Goal: Task Accomplishment & Management: Use online tool/utility

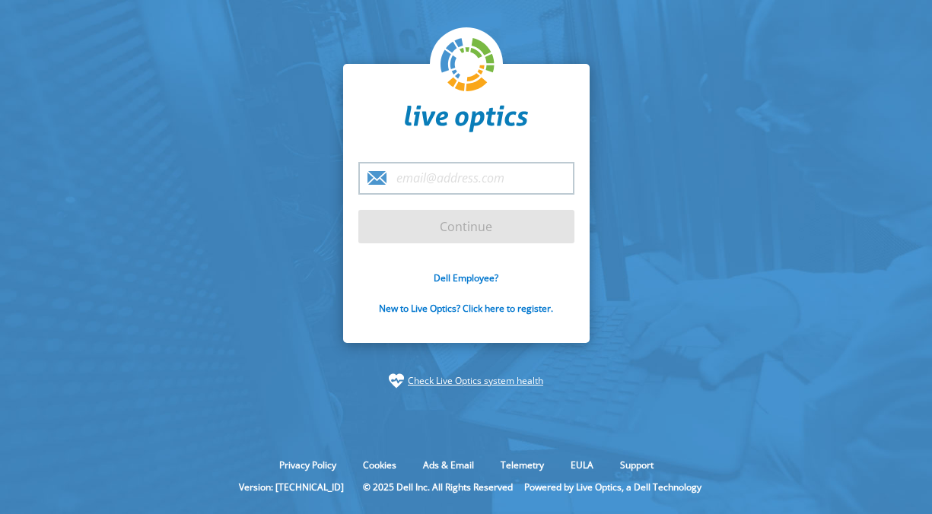
click at [457, 184] on input "email" at bounding box center [466, 178] width 216 height 33
type input "[EMAIL_ADDRESS][DOMAIN_NAME]"
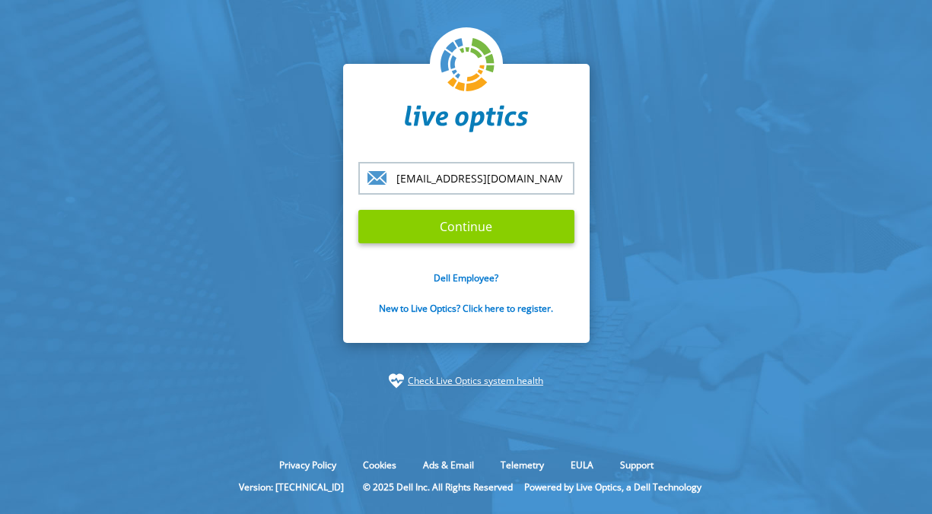
click at [479, 226] on input "Continue" at bounding box center [466, 226] width 216 height 33
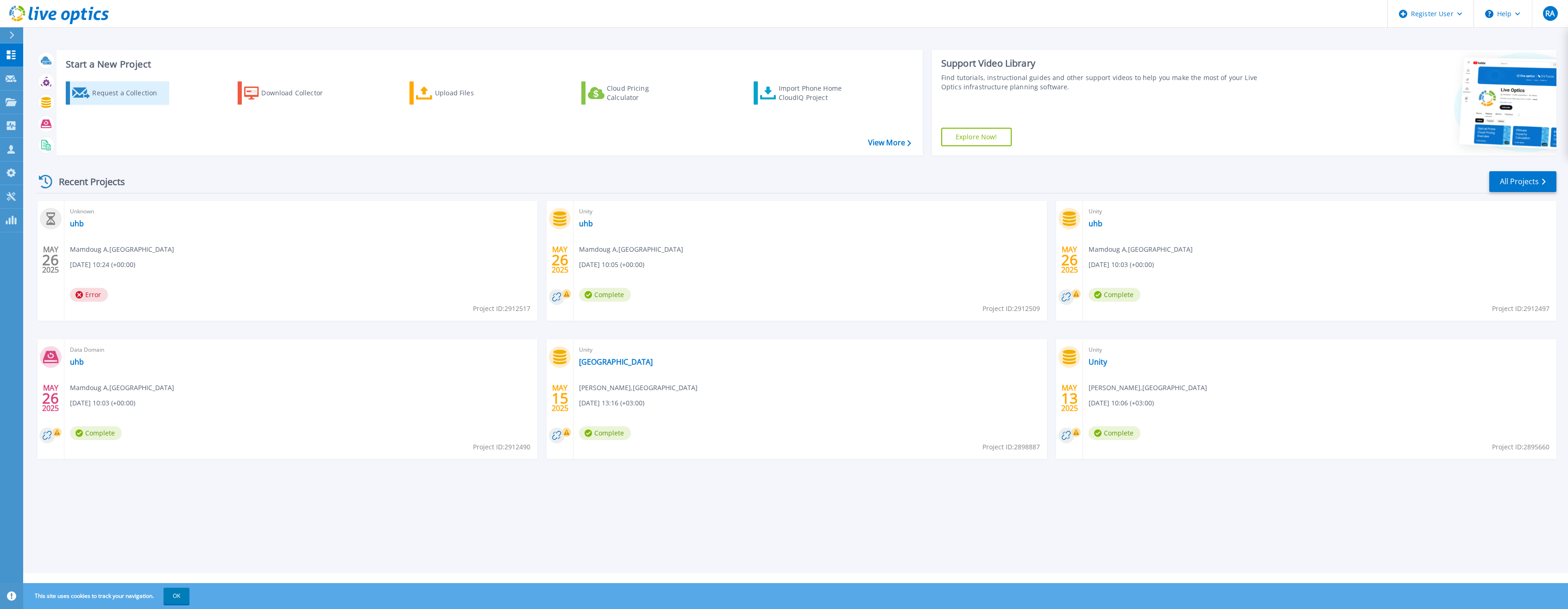
click at [118, 97] on div "Request a Collection" at bounding box center [129, 93] width 74 height 18
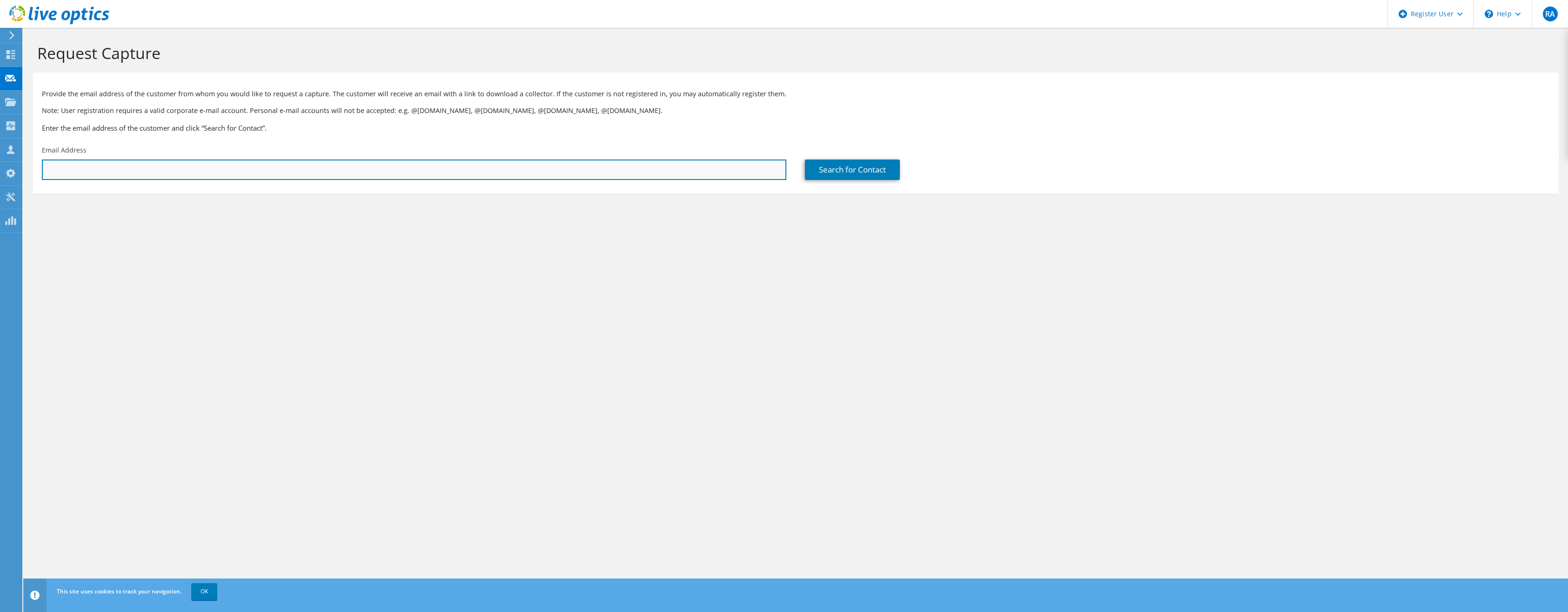
click at [196, 163] on input "text" at bounding box center [414, 169] width 745 height 20
paste input "[EMAIL_ADDRESS][PERSON_NAME][DOMAIN_NAME]"
type input "[EMAIL_ADDRESS][PERSON_NAME][DOMAIN_NAME]"
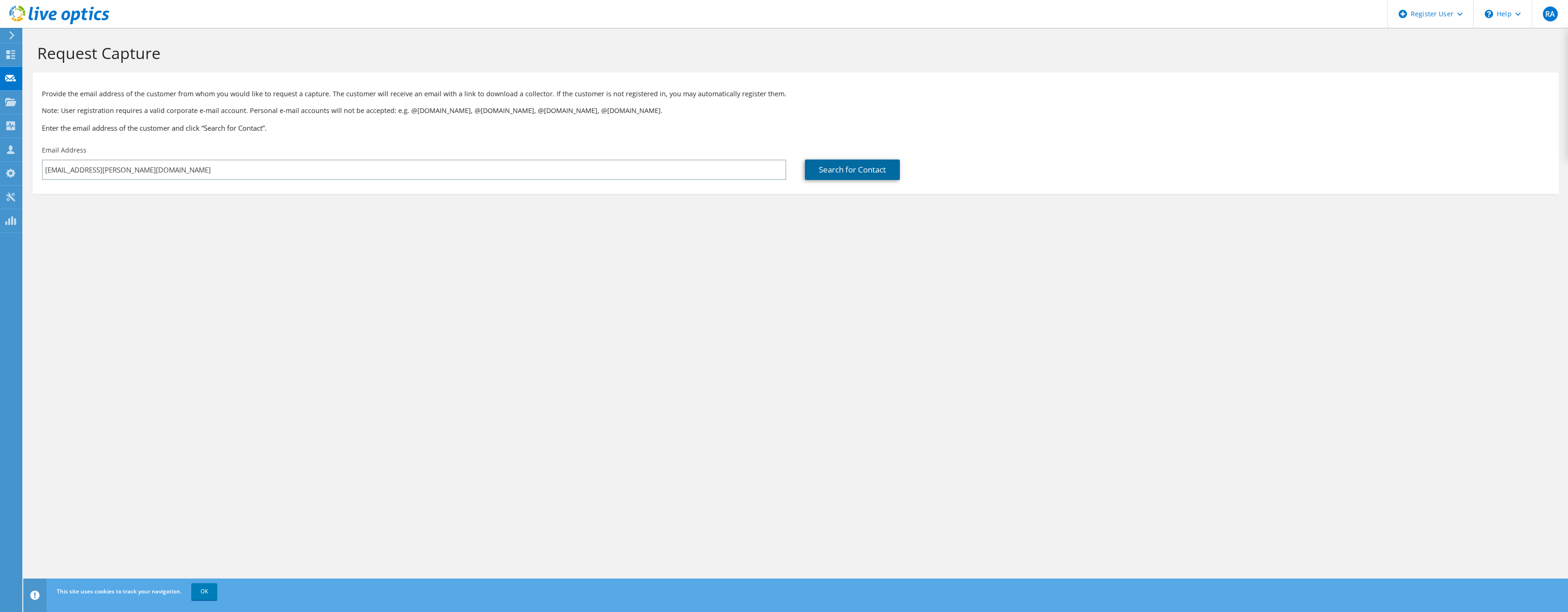
click at [818, 171] on link "Search for Contact" at bounding box center [852, 169] width 95 height 20
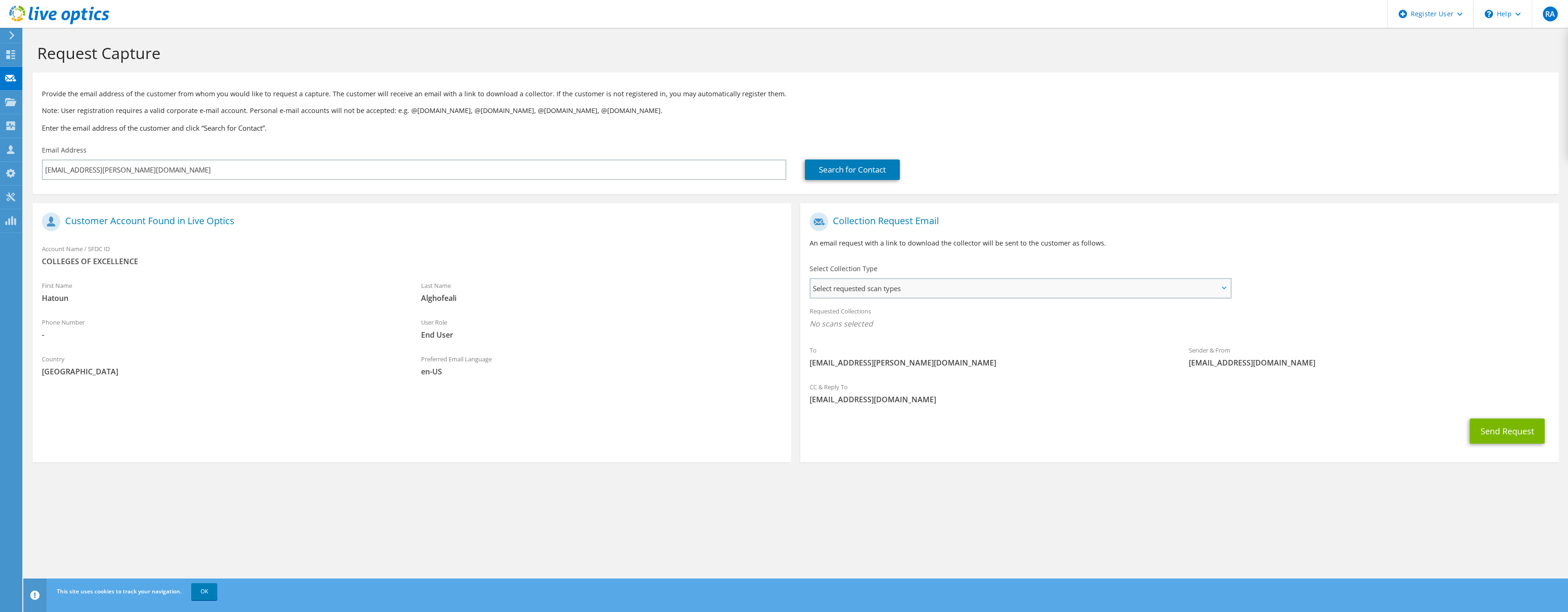
click at [1137, 292] on span "Select requested scan types" at bounding box center [1020, 289] width 419 height 18
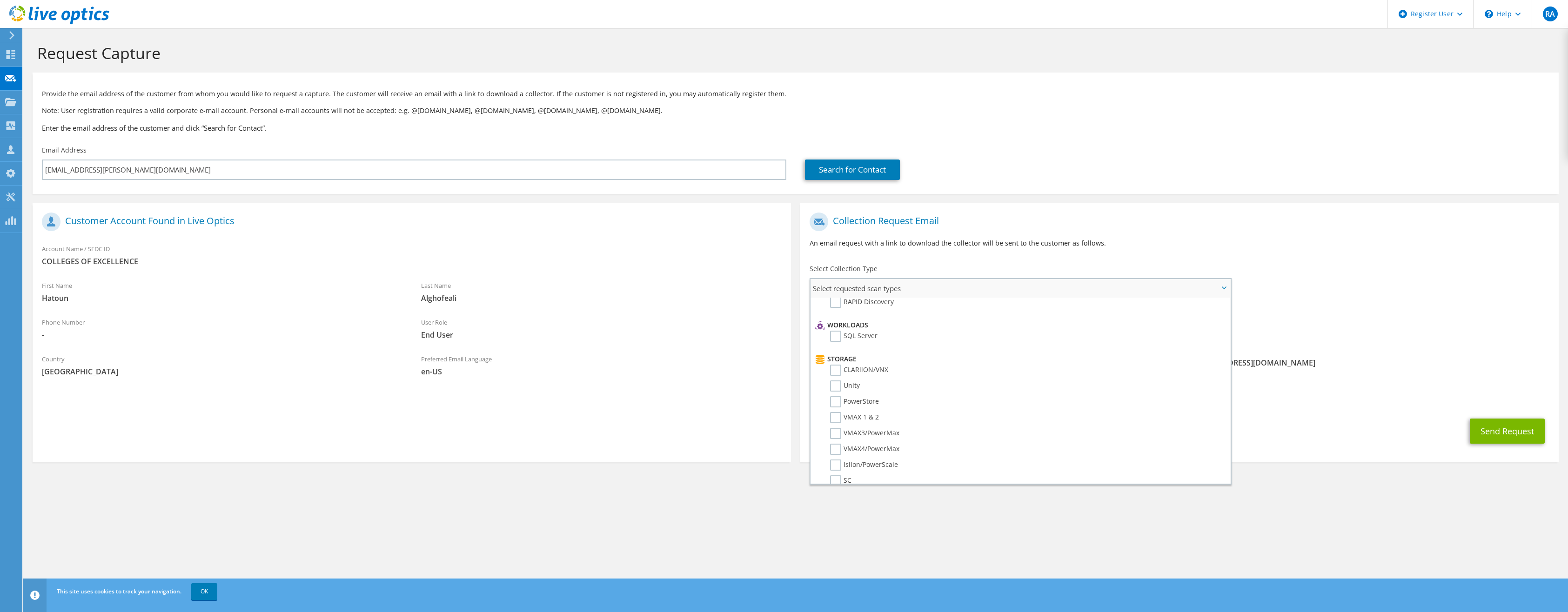
scroll to position [85, 0]
click at [836, 408] on label "Unity" at bounding box center [845, 410] width 30 height 11
click at [0, 0] on input "Unity" at bounding box center [0, 0] width 0 height 0
click at [1311, 350] on div "Sender & From [EMAIL_ADDRESS][DOMAIN_NAME]" at bounding box center [1369, 359] width 379 height 32
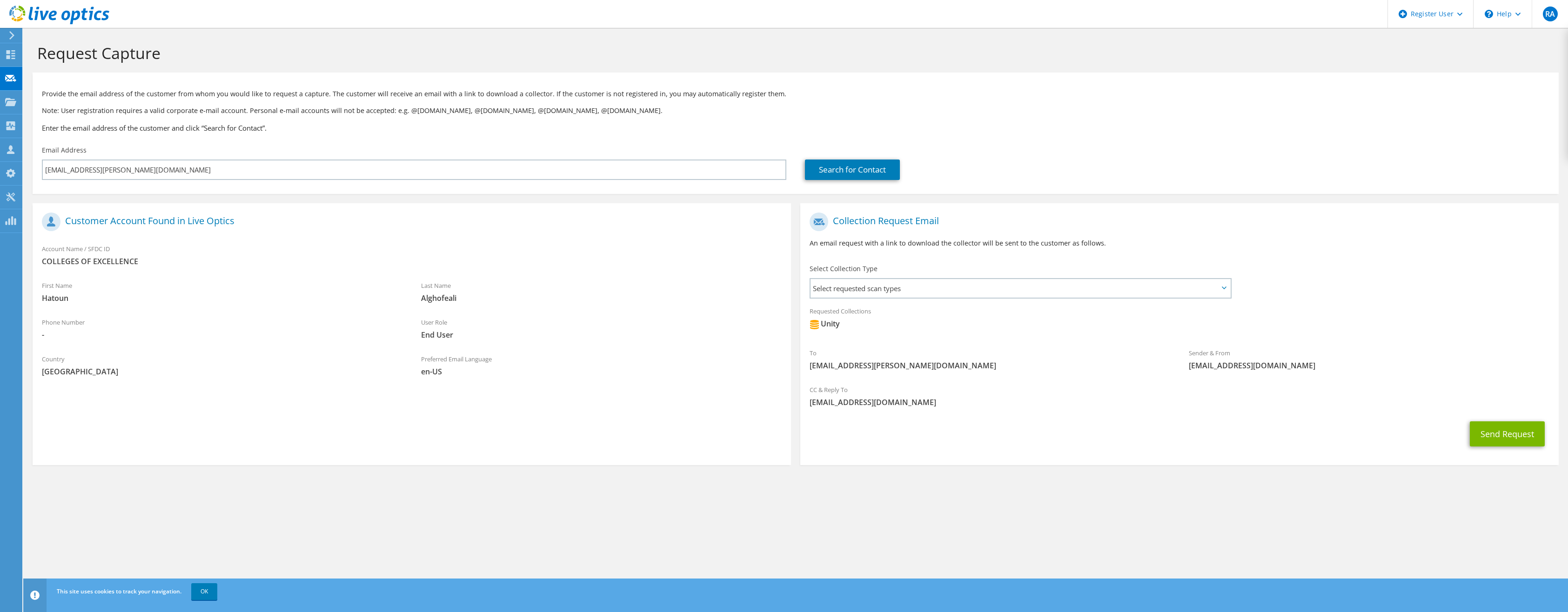
click at [879, 367] on span "[EMAIL_ADDRESS][PERSON_NAME][DOMAIN_NAME]" at bounding box center [990, 366] width 361 height 10
copy div "[EMAIL_ADDRESS][PERSON_NAME][DOMAIN_NAME]"
click at [1086, 380] on div "CC & Reply To [EMAIL_ADDRESS][DOMAIN_NAME]" at bounding box center [1179, 396] width 758 height 32
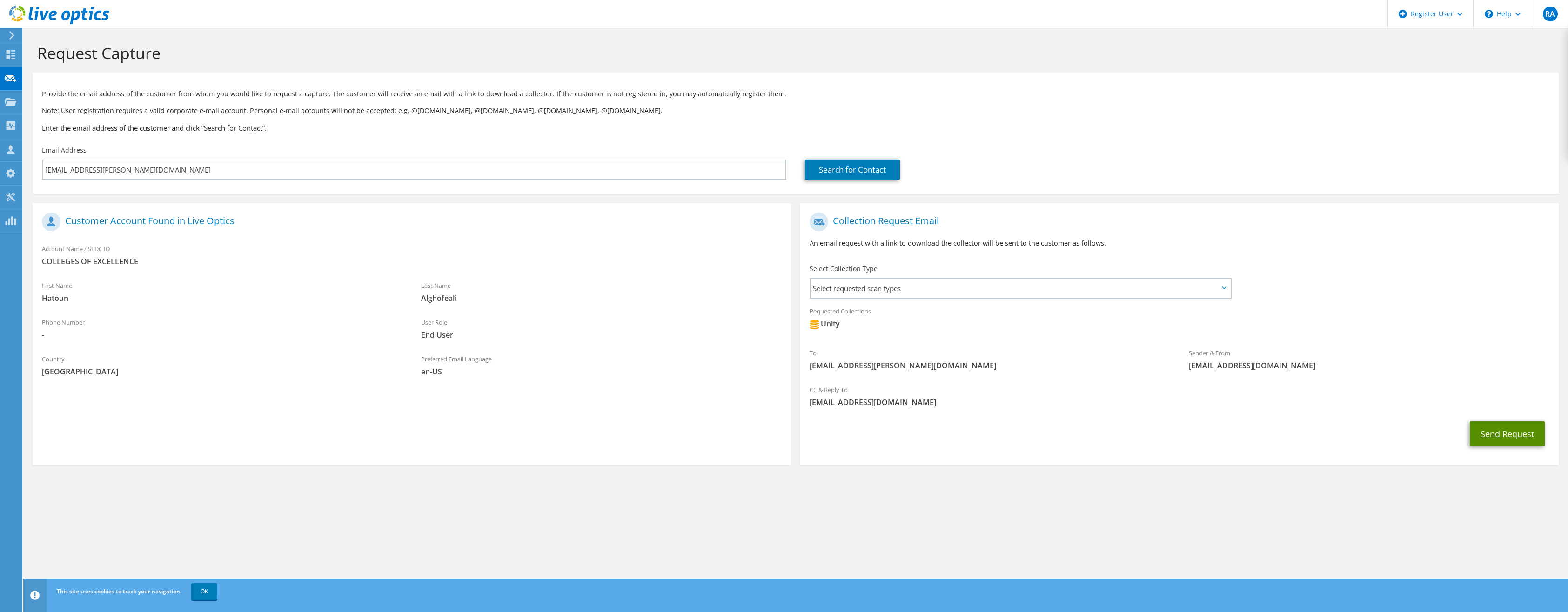
click at [1507, 432] on button "Send Request" at bounding box center [1507, 433] width 75 height 25
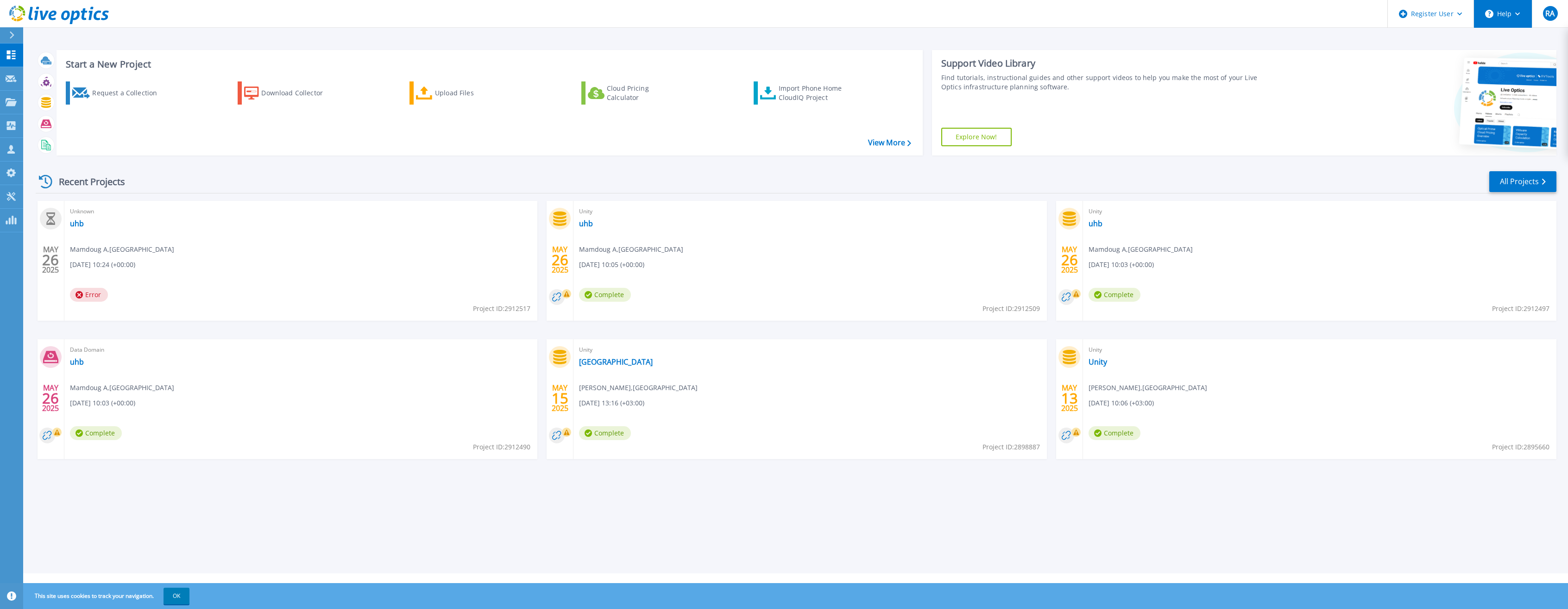
click at [1509, 18] on button "Help" at bounding box center [1503, 14] width 58 height 28
click at [1531, 42] on link "Explore Helpful Articles" at bounding box center [1526, 39] width 103 height 23
